Goal: Information Seeking & Learning: Learn about a topic

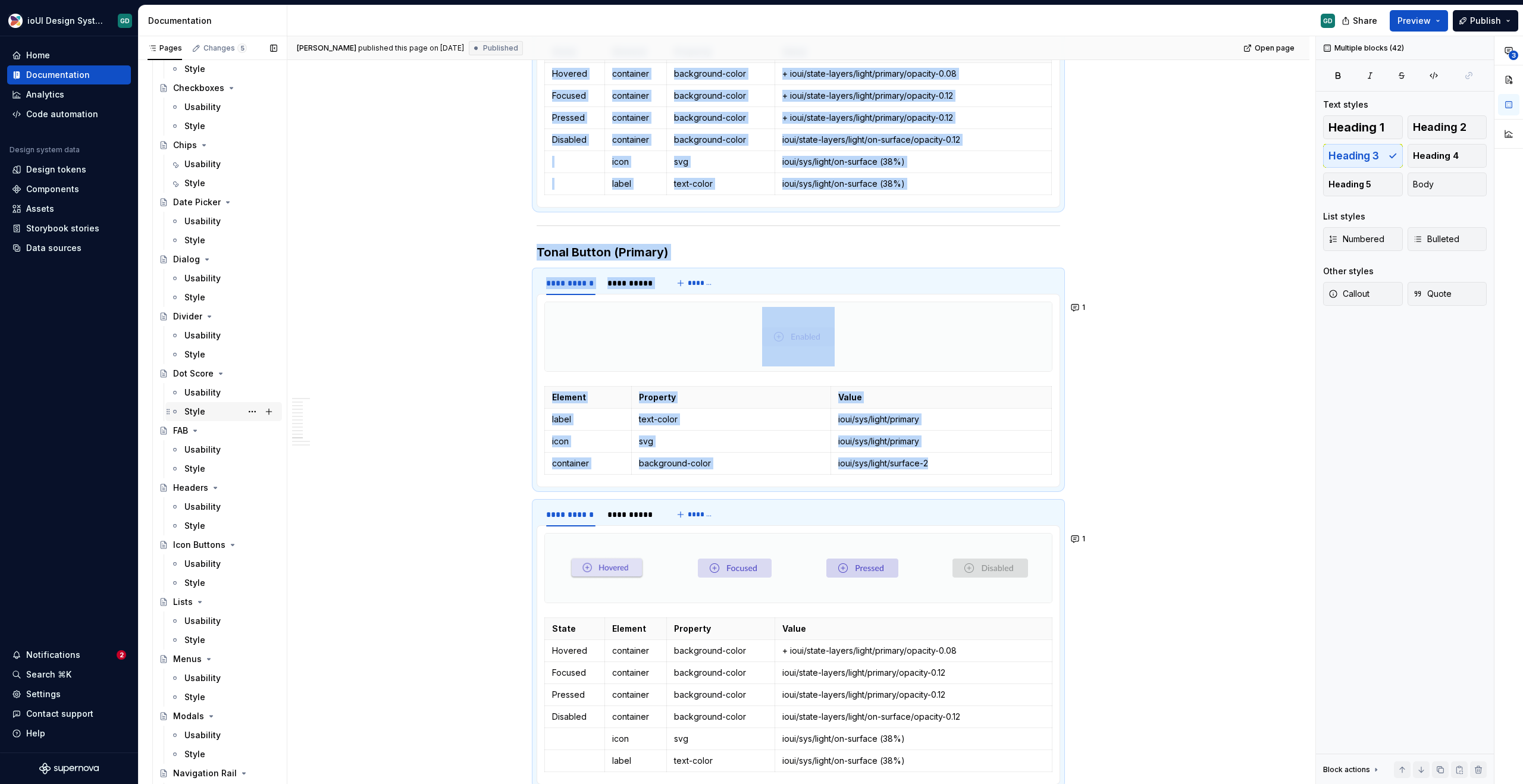
scroll to position [1054, 0]
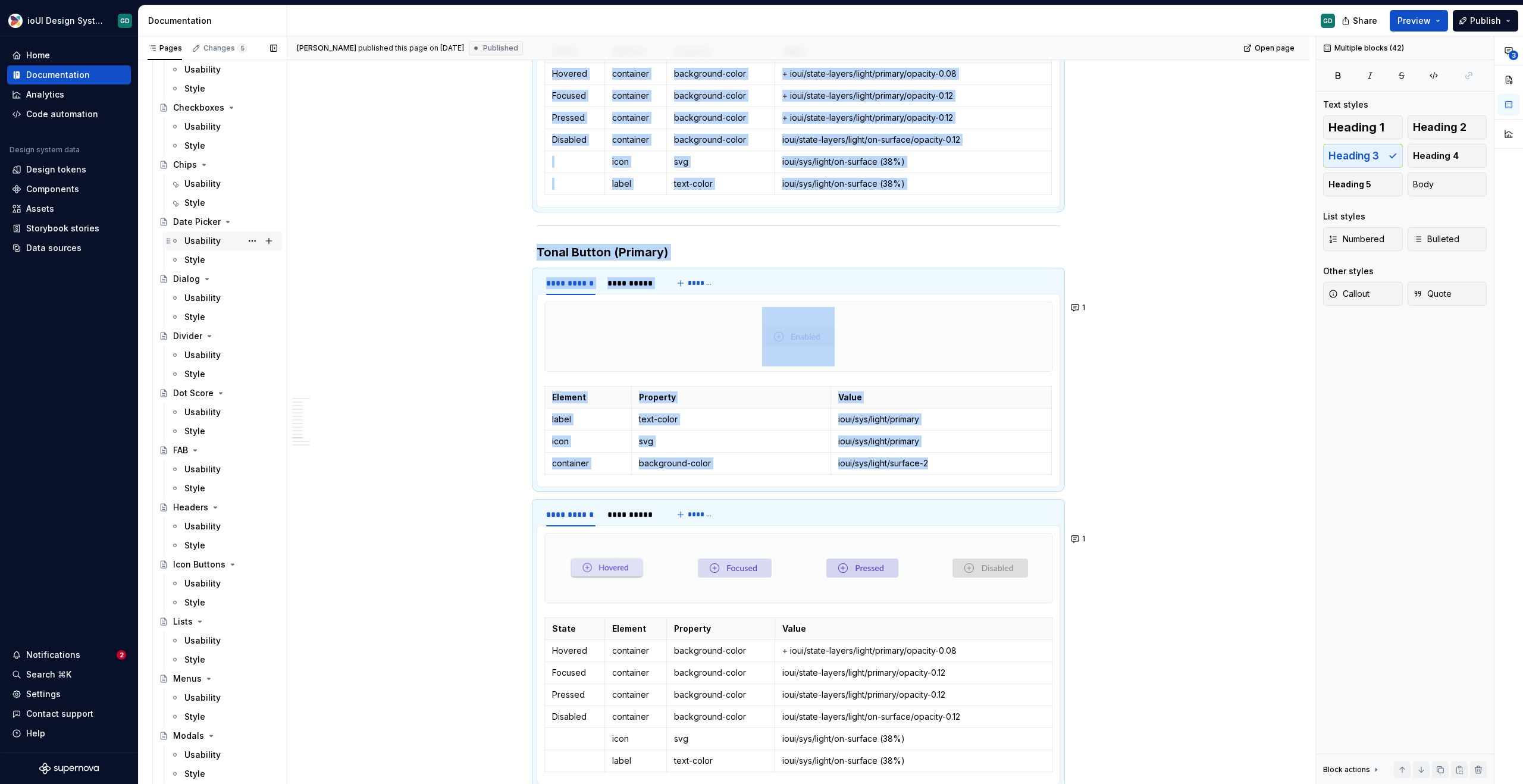
click at [201, 235] on div "Usability" at bounding box center [202, 241] width 36 height 12
type textarea "*"
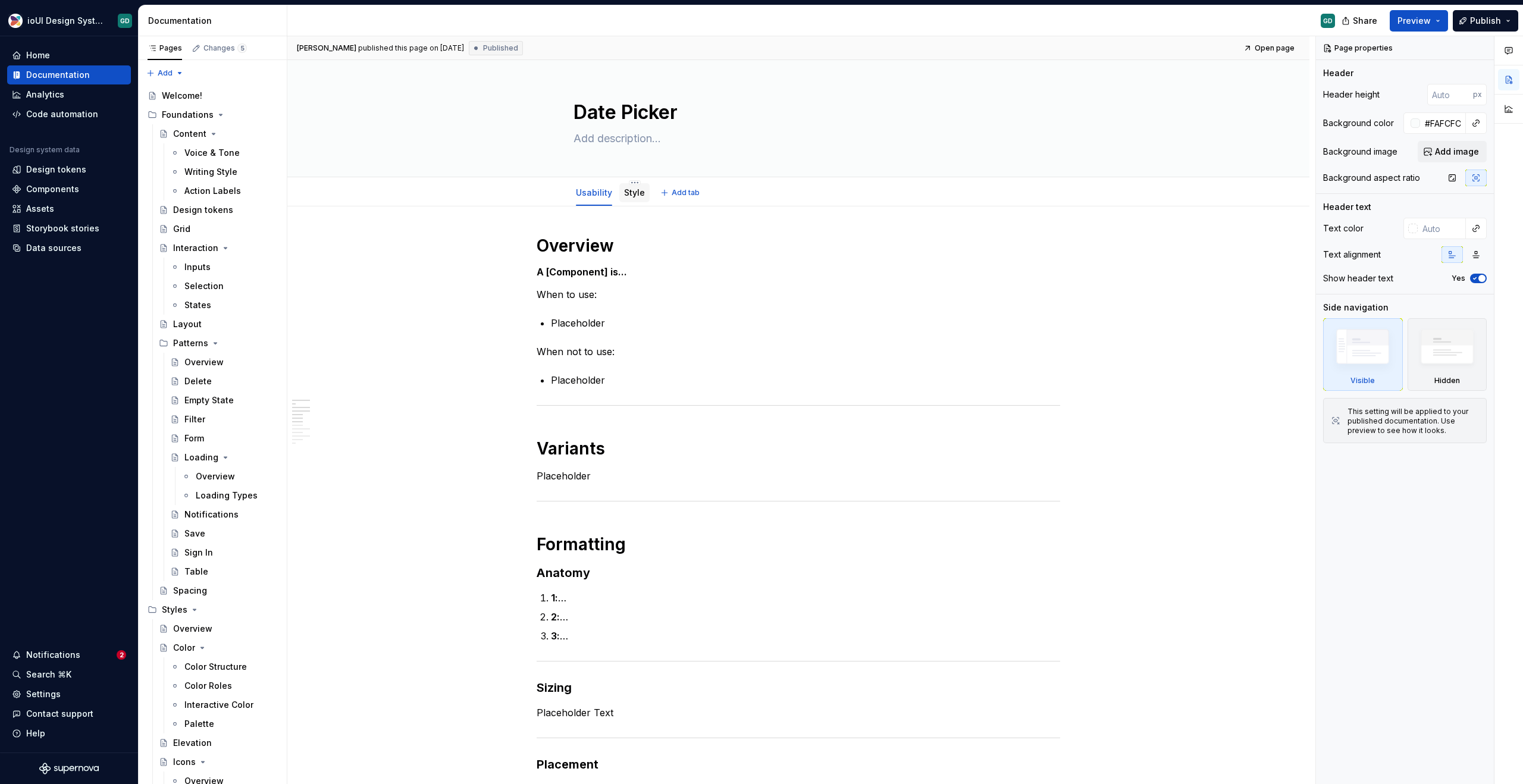
click at [632, 196] on link "Style" at bounding box center [634, 192] width 21 height 10
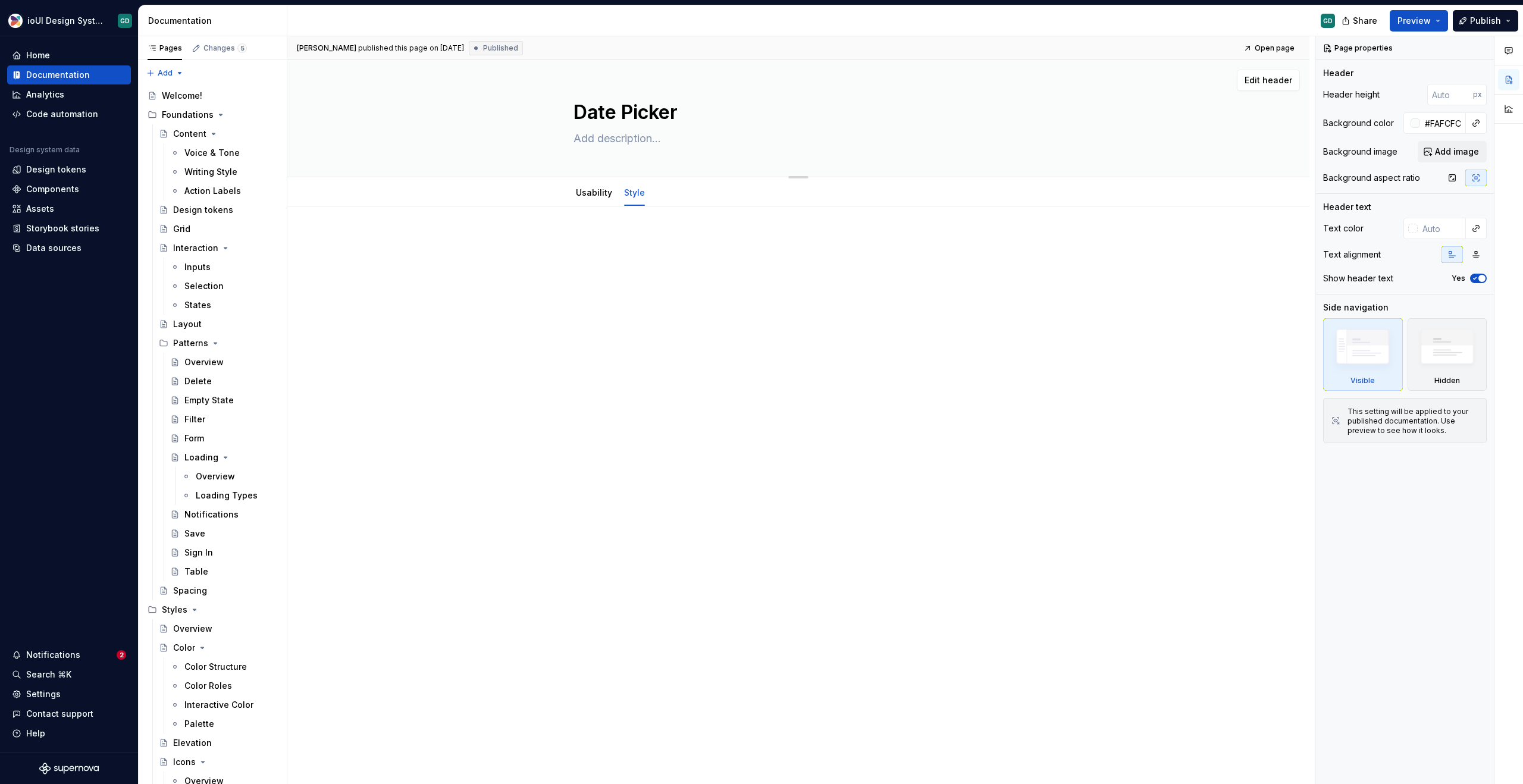
type textarea "*"
